Goal: Obtain resource: Obtain resource

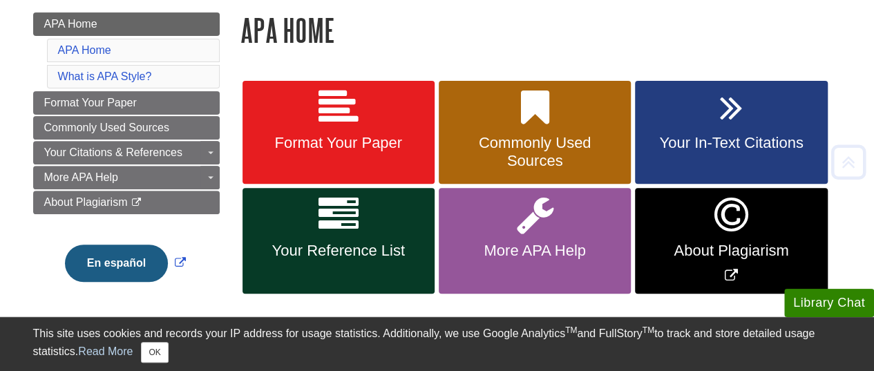
scroll to position [207, 0]
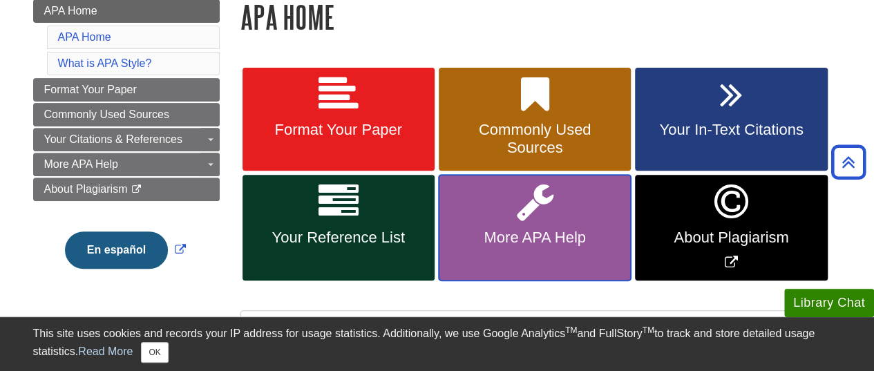
click at [534, 224] on link "More APA Help" at bounding box center [535, 228] width 192 height 106
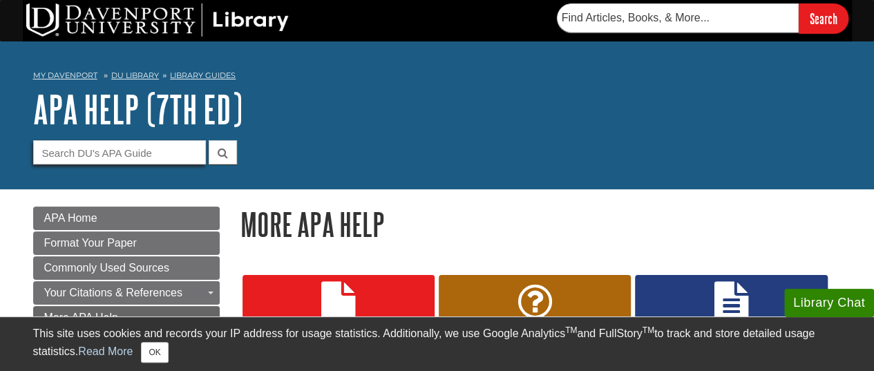
click at [140, 154] on input "Guide Search Terms" at bounding box center [119, 152] width 173 height 24
drag, startPoint x: 99, startPoint y: 157, endPoint x: 107, endPoint y: 152, distance: 9.6
click at [100, 156] on input "Guide Search Terms" at bounding box center [119, 152] width 173 height 24
type input "running headers"
click at [209, 140] on button "submit" at bounding box center [223, 152] width 28 height 24
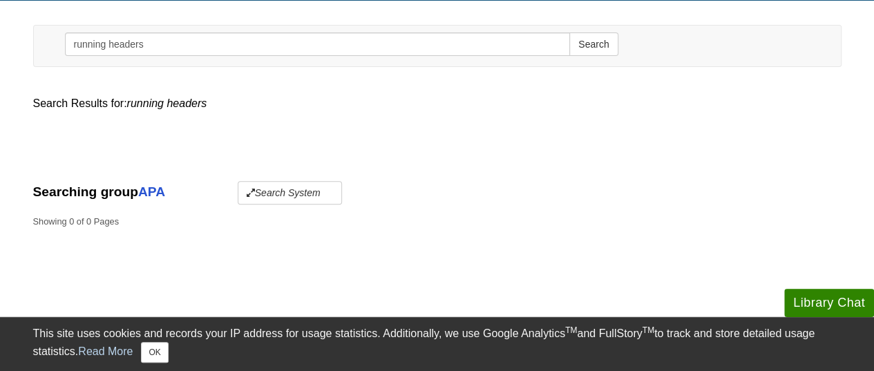
scroll to position [207, 0]
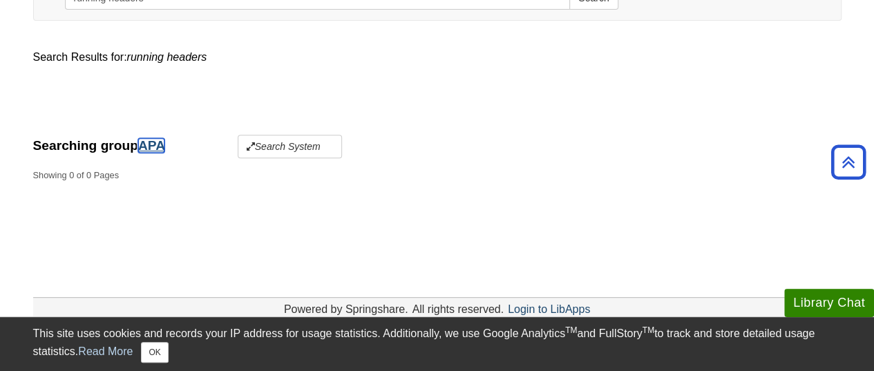
click at [154, 146] on link "APA" at bounding box center [151, 145] width 26 height 15
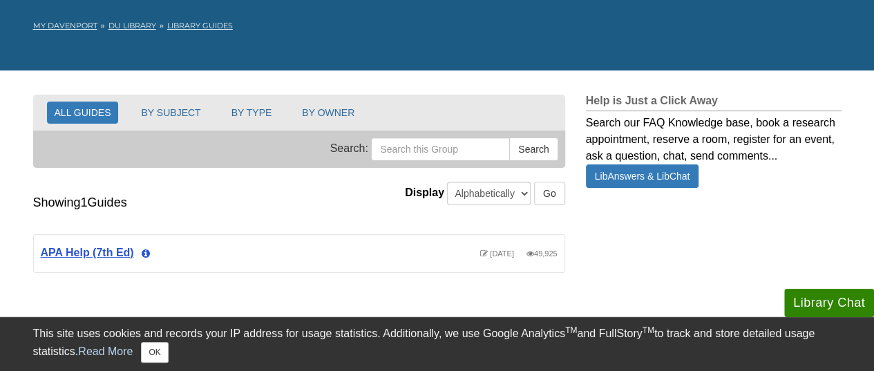
scroll to position [138, 0]
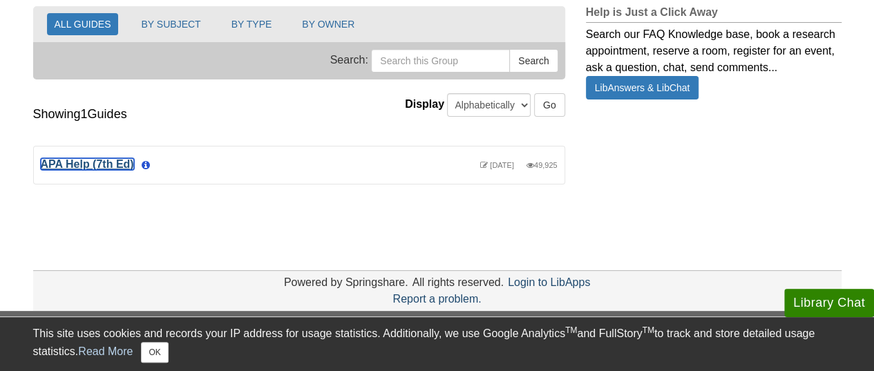
click at [106, 160] on link "APA Help (7th Ed)" at bounding box center [87, 164] width 93 height 12
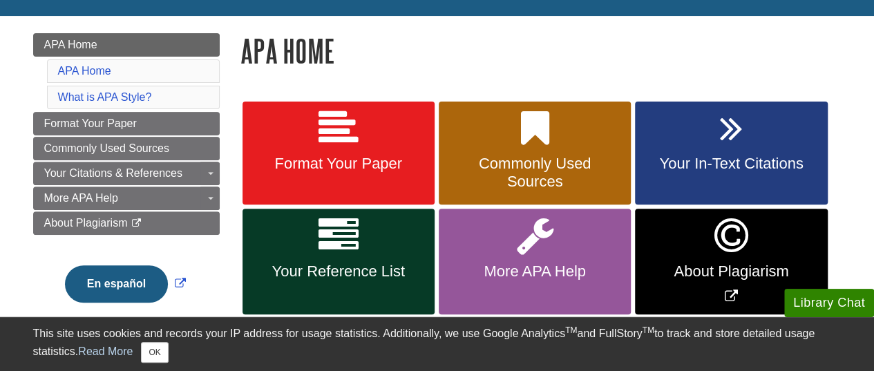
scroll to position [207, 0]
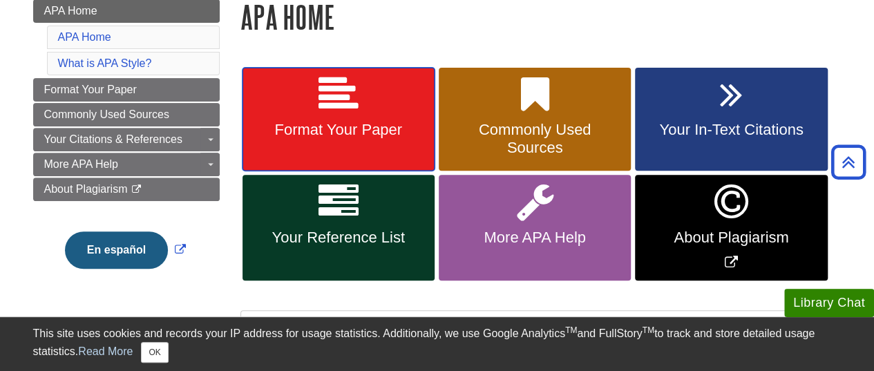
click at [331, 120] on link "Format Your Paper" at bounding box center [339, 120] width 192 height 104
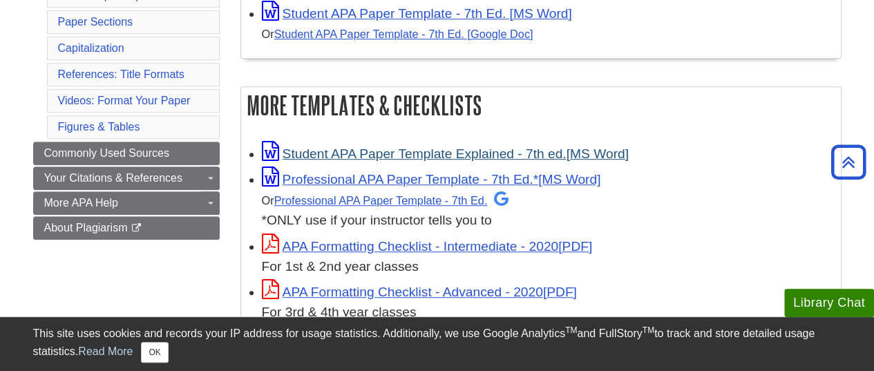
scroll to position [346, 0]
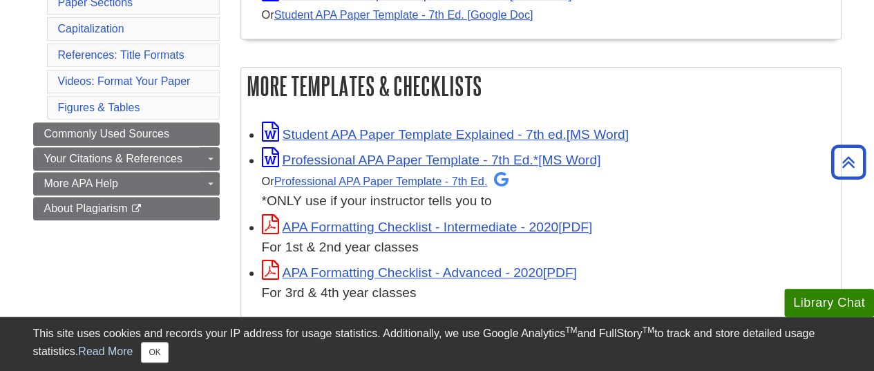
click at [382, 169] on div "Professional APA Paper Template - 7th Ed.* Or Professional APA Paper Template -…" at bounding box center [548, 179] width 572 height 63
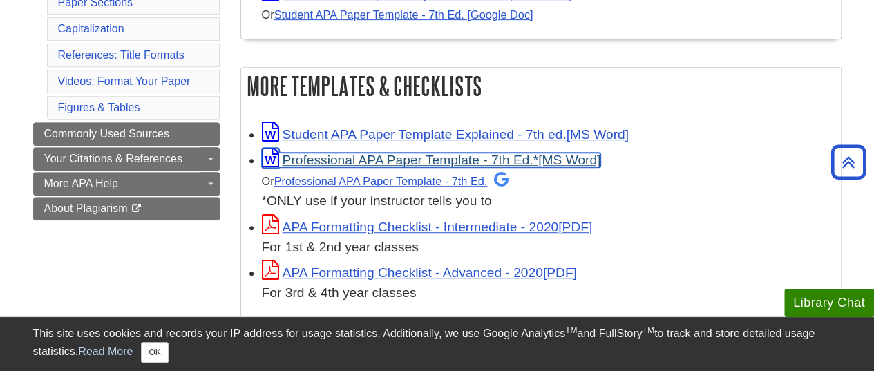
click at [382, 160] on link "Professional APA Paper Template - 7th Ed.*" at bounding box center [431, 160] width 339 height 15
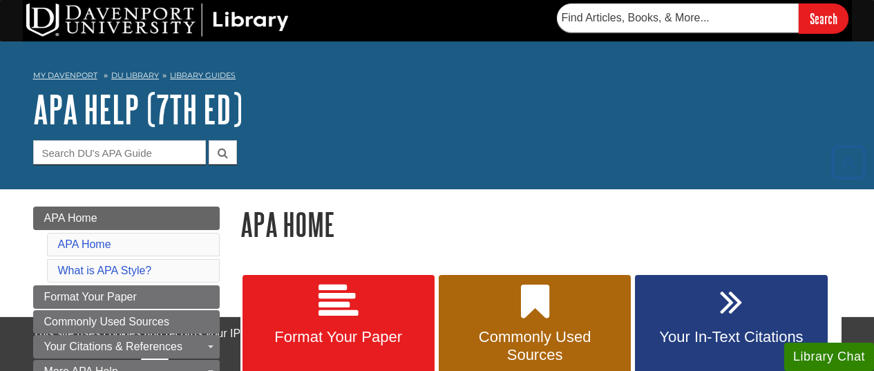
scroll to position [207, 0]
